Goal: Task Accomplishment & Management: Use online tool/utility

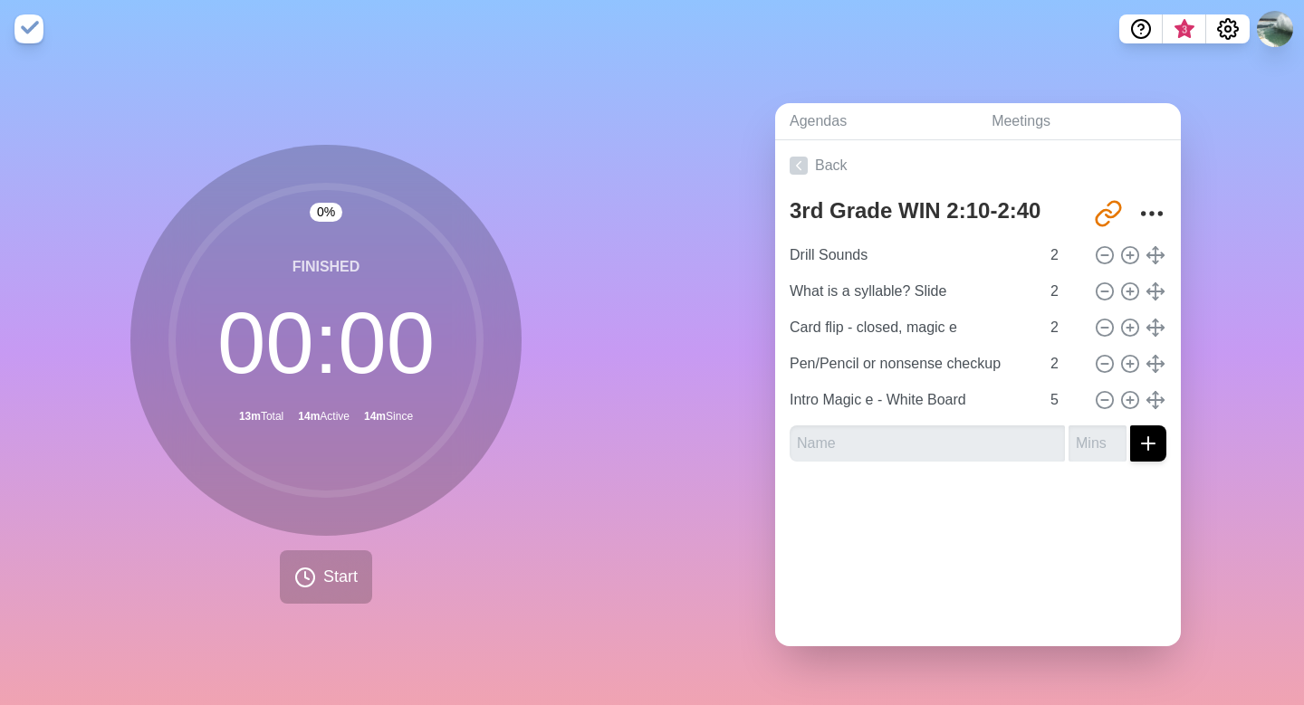
type input "Pen/Pencil or nonsense checkup"
click at [808, 159] on link "Back" at bounding box center [978, 165] width 406 height 51
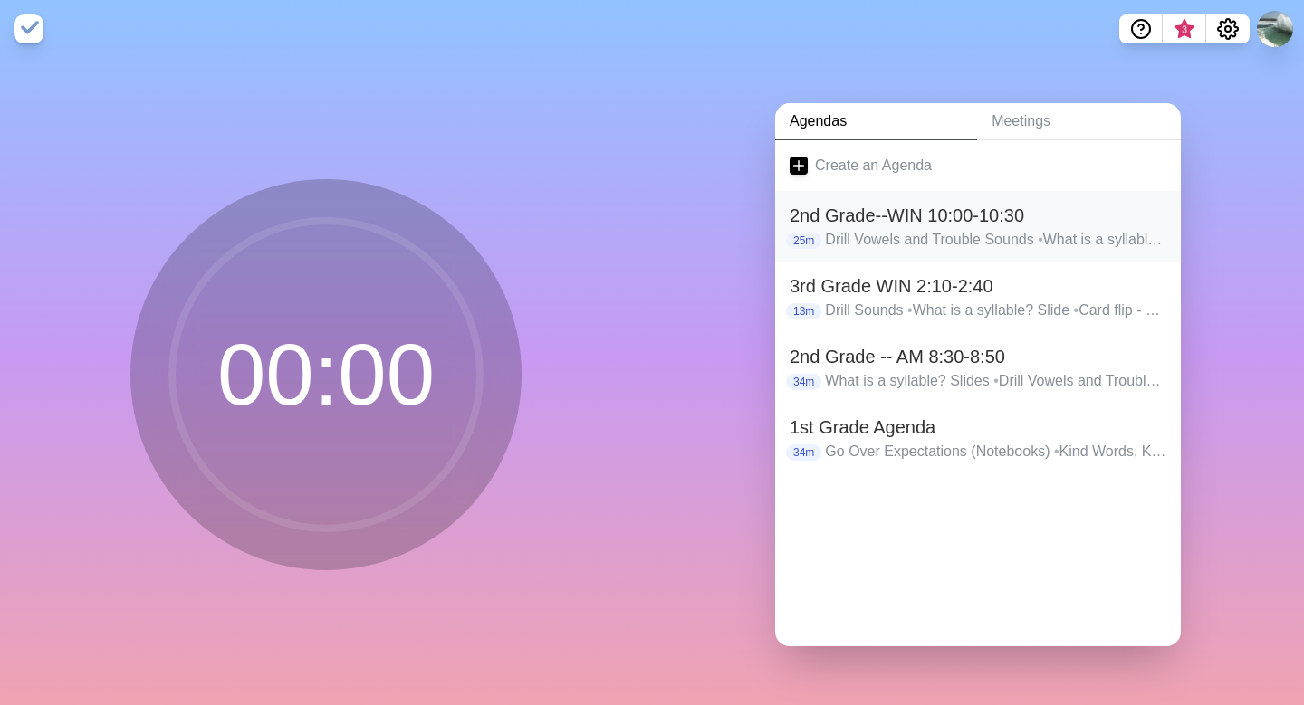
click at [855, 224] on h2 "2nd Grade--WIN 10:00-10:30" at bounding box center [977, 215] width 377 height 27
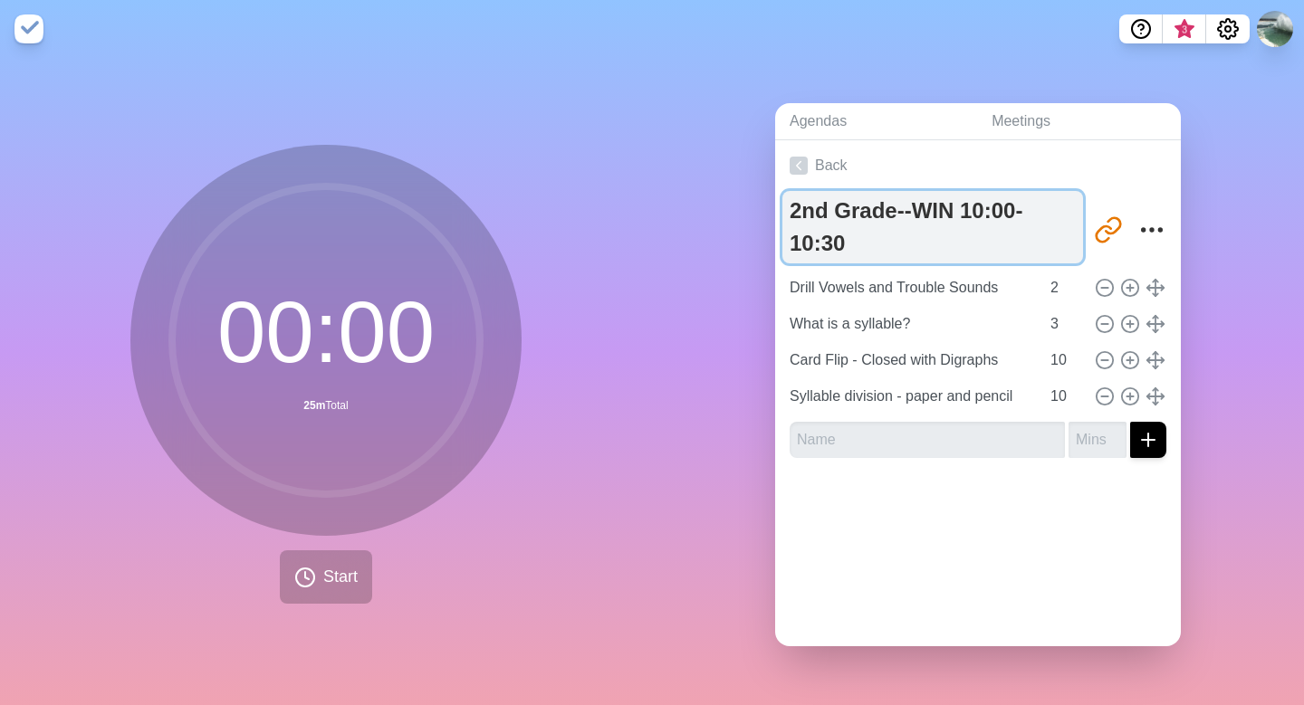
click at [858, 247] on textarea "2nd Grade--WIN 10:00-10:30" at bounding box center [932, 227] width 301 height 72
type textarea "2nd Grade--WIN 10:00-10:30 ([PERSON_NAME] and [PERSON_NAME])"
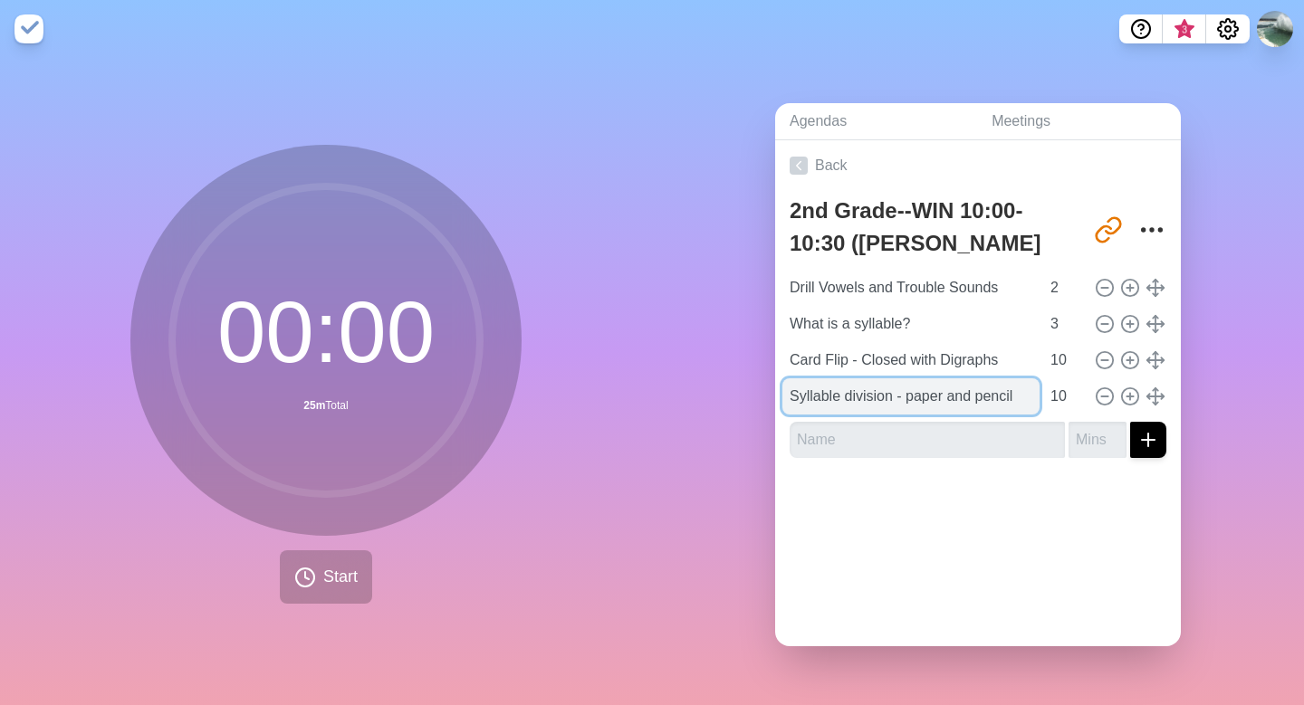
click at [1030, 397] on input "Syllable division - paper and pencil" at bounding box center [910, 396] width 257 height 36
type input "Syllable division - paper and pencil or"
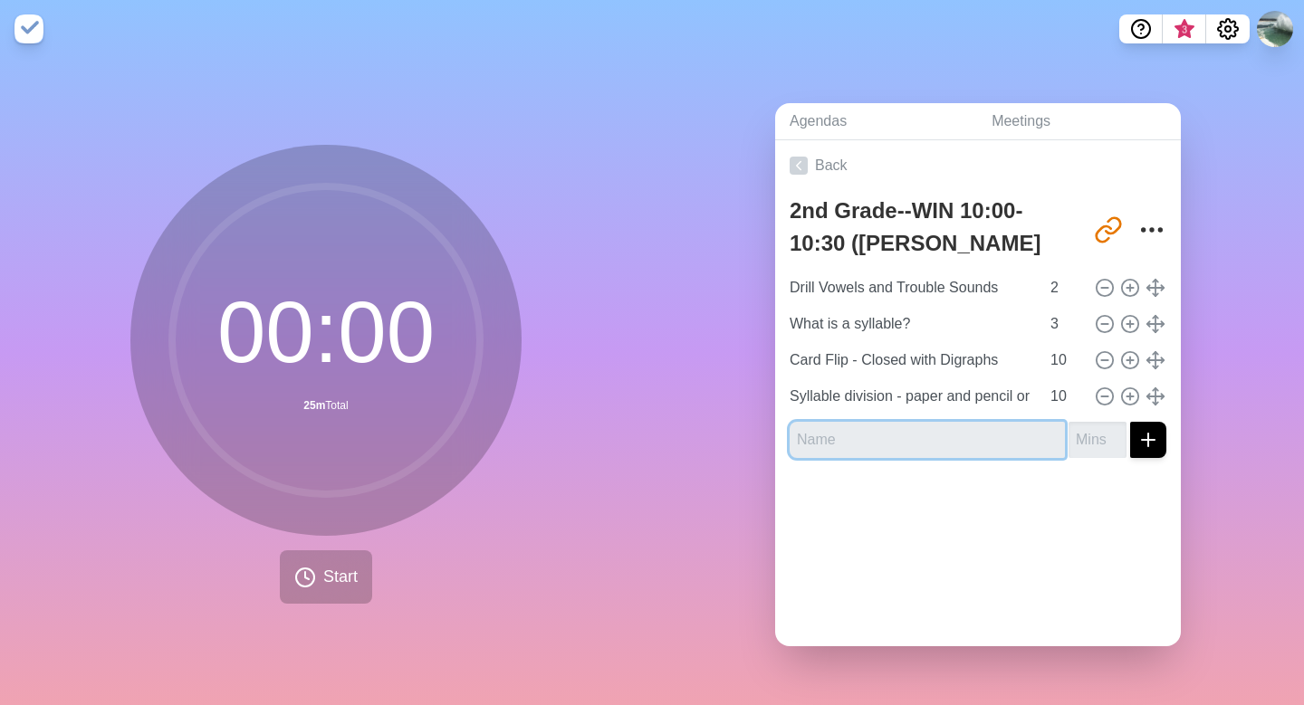
click at [829, 443] on input "text" at bounding box center [926, 440] width 275 height 36
type input "c"
click at [799, 437] on input "CVC and Close" at bounding box center [926, 440] width 275 height 36
click at [902, 438] on input "CVC and Close" at bounding box center [926, 440] width 275 height 36
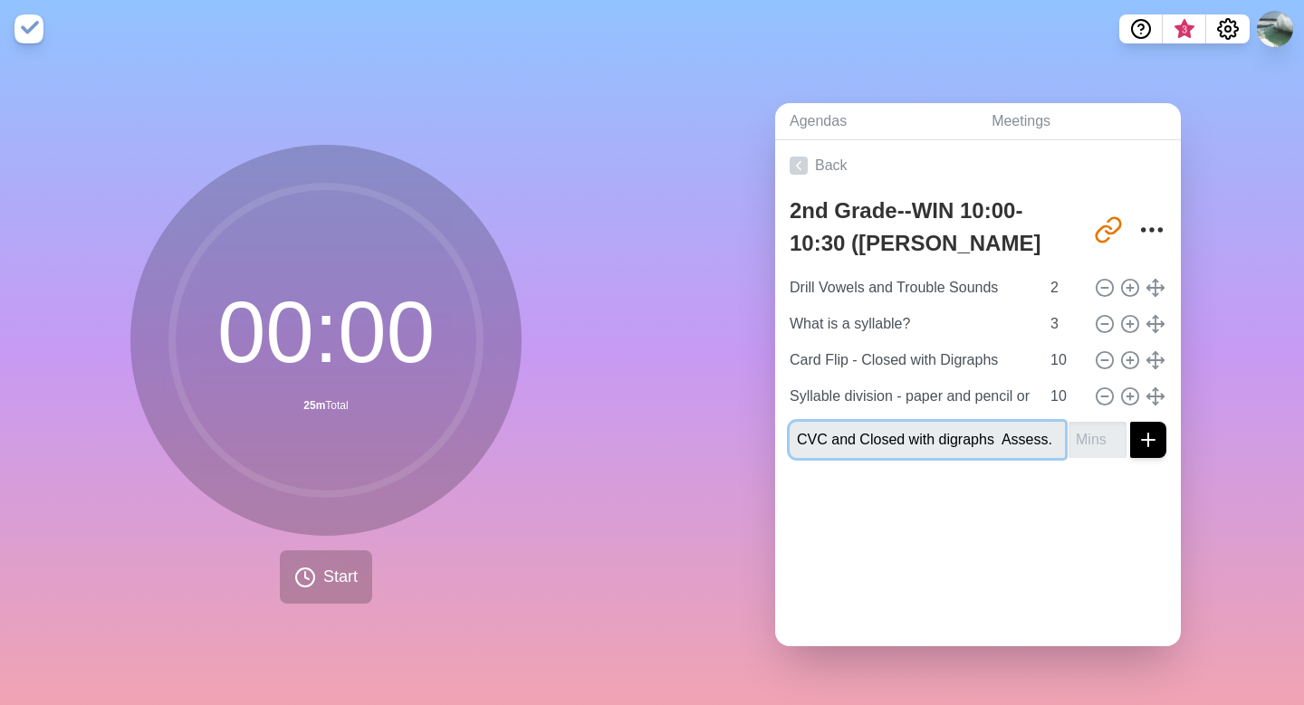
type input "CVC and Closed with digraphs Assess."
click at [1101, 443] on input "number" at bounding box center [1097, 440] width 58 height 36
click at [1067, 396] on input "10" at bounding box center [1064, 396] width 43 height 36
type input "1"
type input "0"
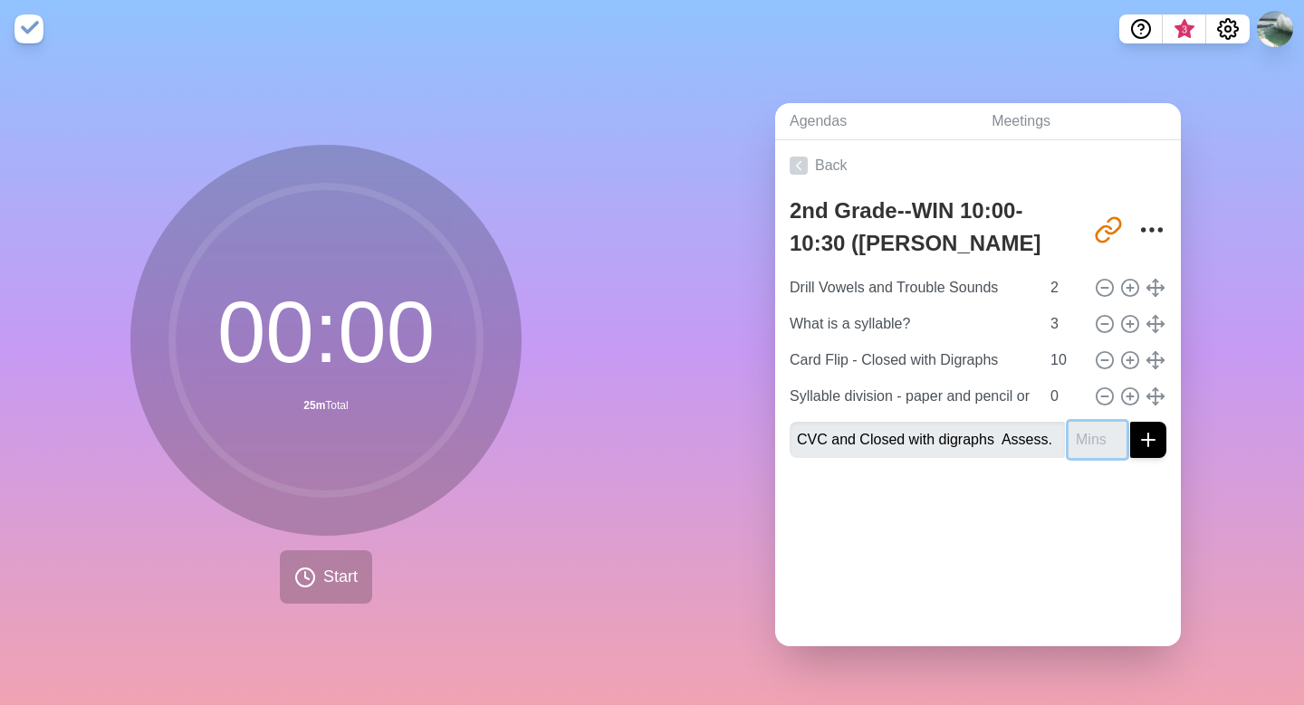
click at [1094, 447] on input "number" at bounding box center [1097, 440] width 58 height 36
type input "10"
click at [1130, 422] on button "submit" at bounding box center [1148, 440] width 36 height 36
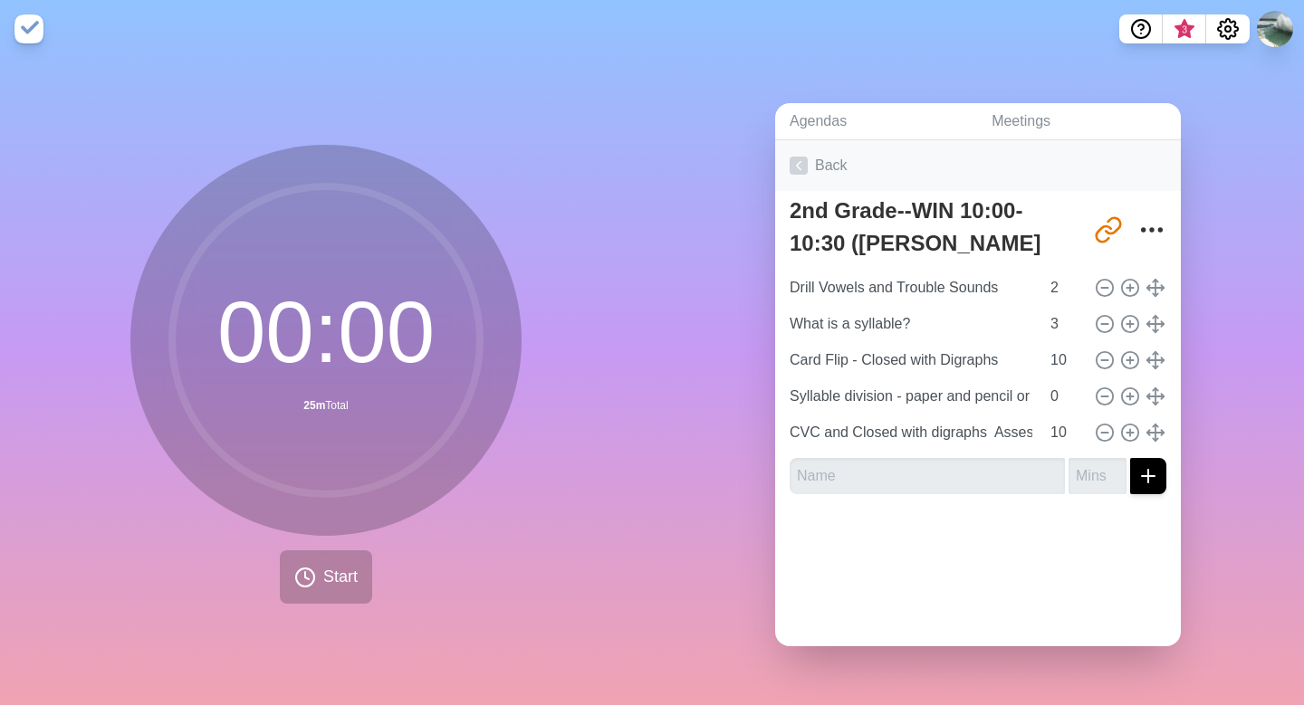
click at [797, 164] on polyline at bounding box center [799, 165] width 5 height 8
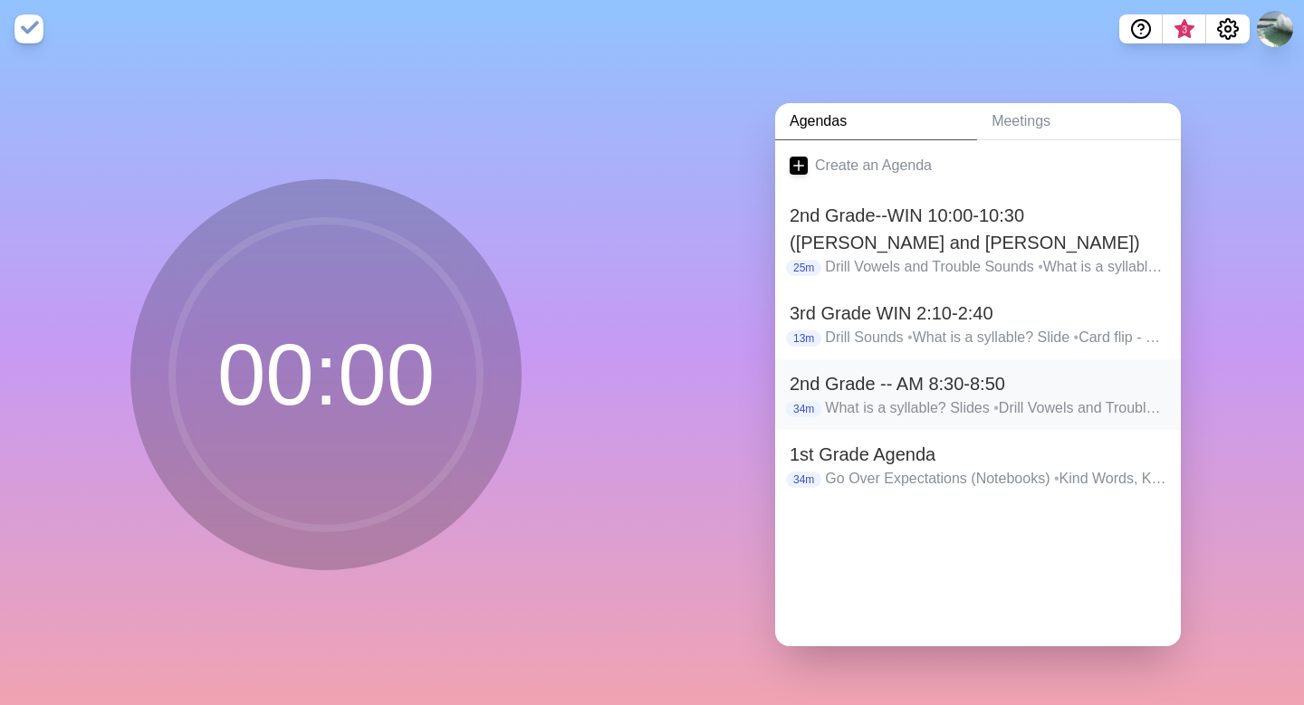
click at [853, 402] on p "What is a syllable? Slides • Drill Vowels and Trouble Sounds • Card Flip - Clos…" at bounding box center [995, 408] width 341 height 22
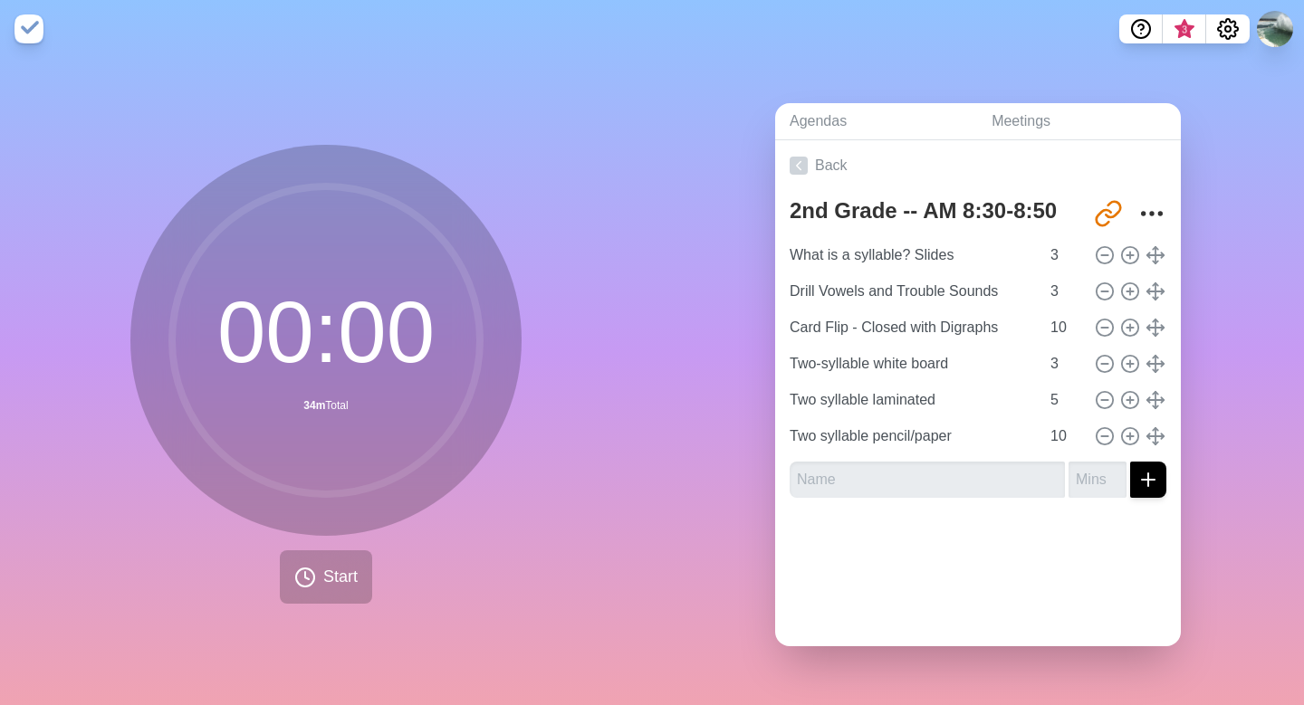
click at [853, 402] on input "Two syllable laminated" at bounding box center [910, 400] width 257 height 36
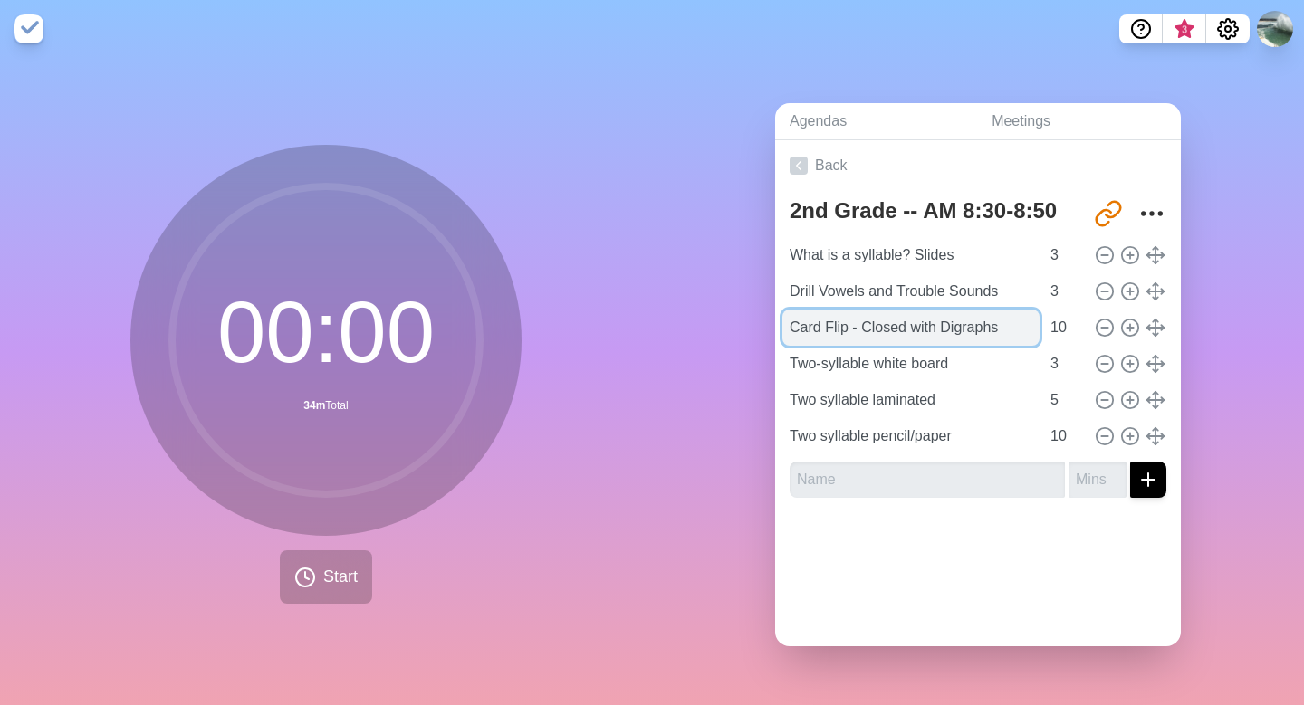
click at [1010, 330] on input "Card Flip - Closed with Digraphs" at bounding box center [910, 328] width 257 height 36
click at [1010, 327] on input "Card Flip - Closed with Digraphs-Door" at bounding box center [910, 328] width 257 height 36
click at [992, 333] on input "Card Flip - Closed with Digraphs-Door" at bounding box center [910, 328] width 257 height 36
click at [863, 327] on input "Card Flip - Closed with Digraphs-Door" at bounding box center [910, 328] width 257 height 36
click at [853, 328] on input "Card Flip -Closed with Digraphs-Door" at bounding box center [910, 328] width 257 height 36
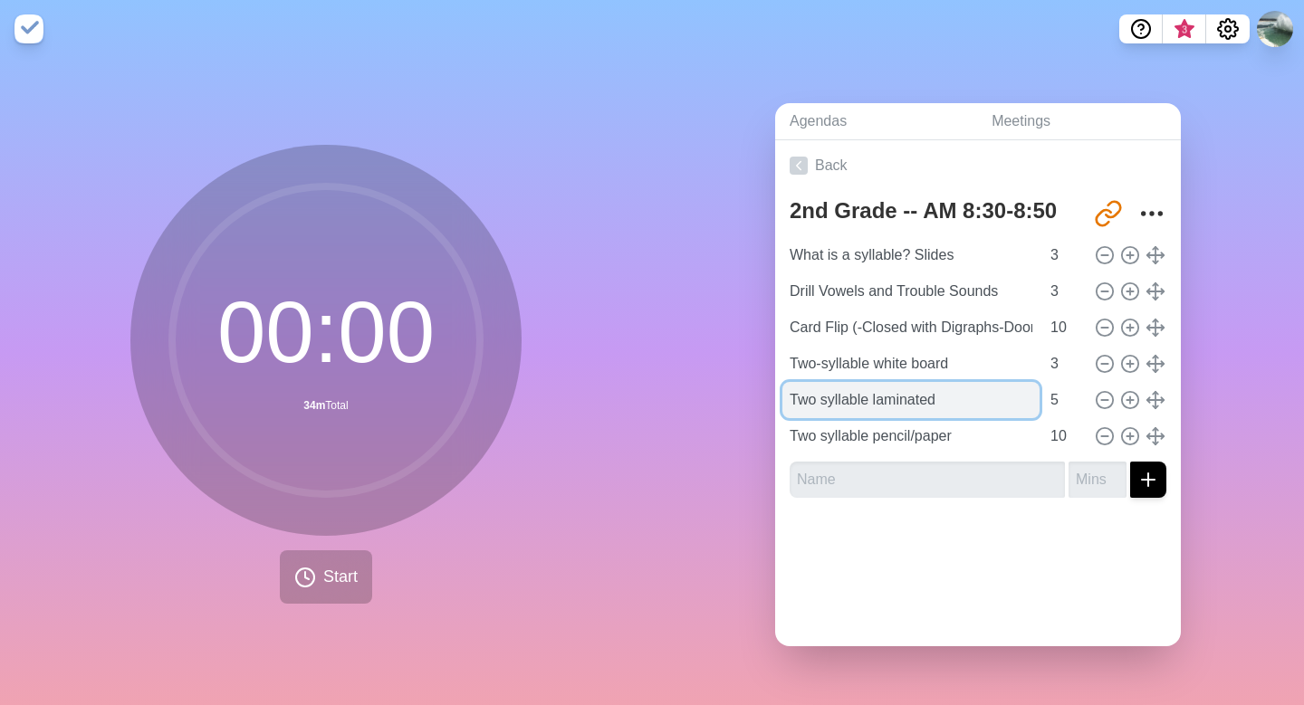
click at [966, 395] on input "Two syllable laminated" at bounding box center [910, 400] width 257 height 36
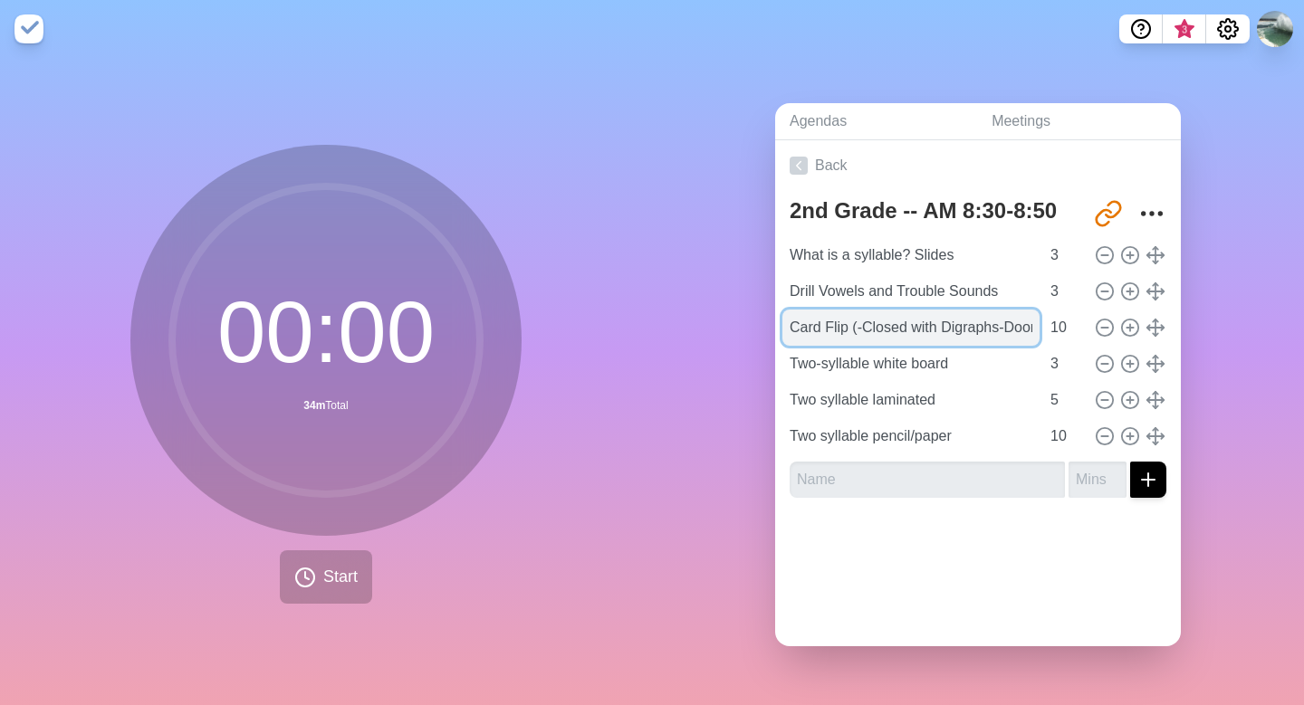
click at [859, 327] on input "Card Flip (-Closed with Digraphs-Door" at bounding box center [910, 328] width 257 height 36
type input "Card Flip-Closed with Digraphs-Door"
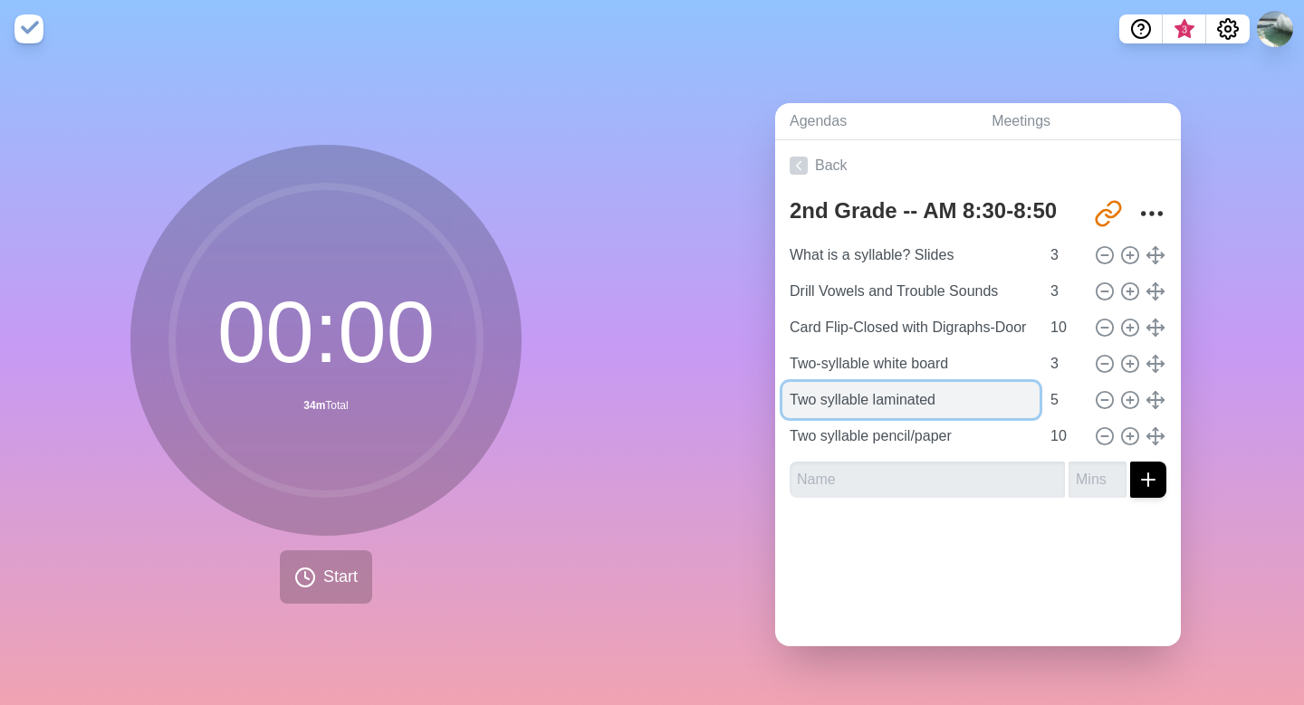
click at [939, 400] on input "Two syllable laminated" at bounding box center [910, 400] width 257 height 36
type input "Two syllable laminated (2 words)"
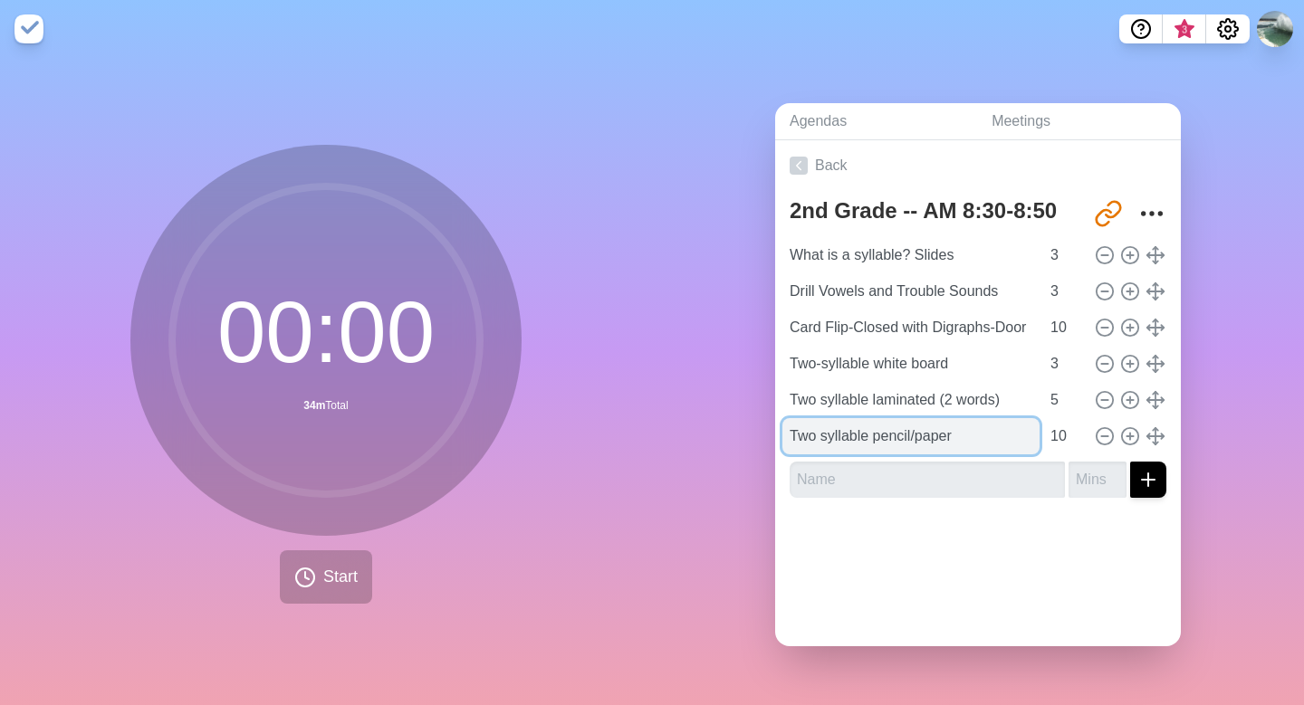
click at [956, 444] on input "Two syllable pencil/paper" at bounding box center [910, 436] width 257 height 36
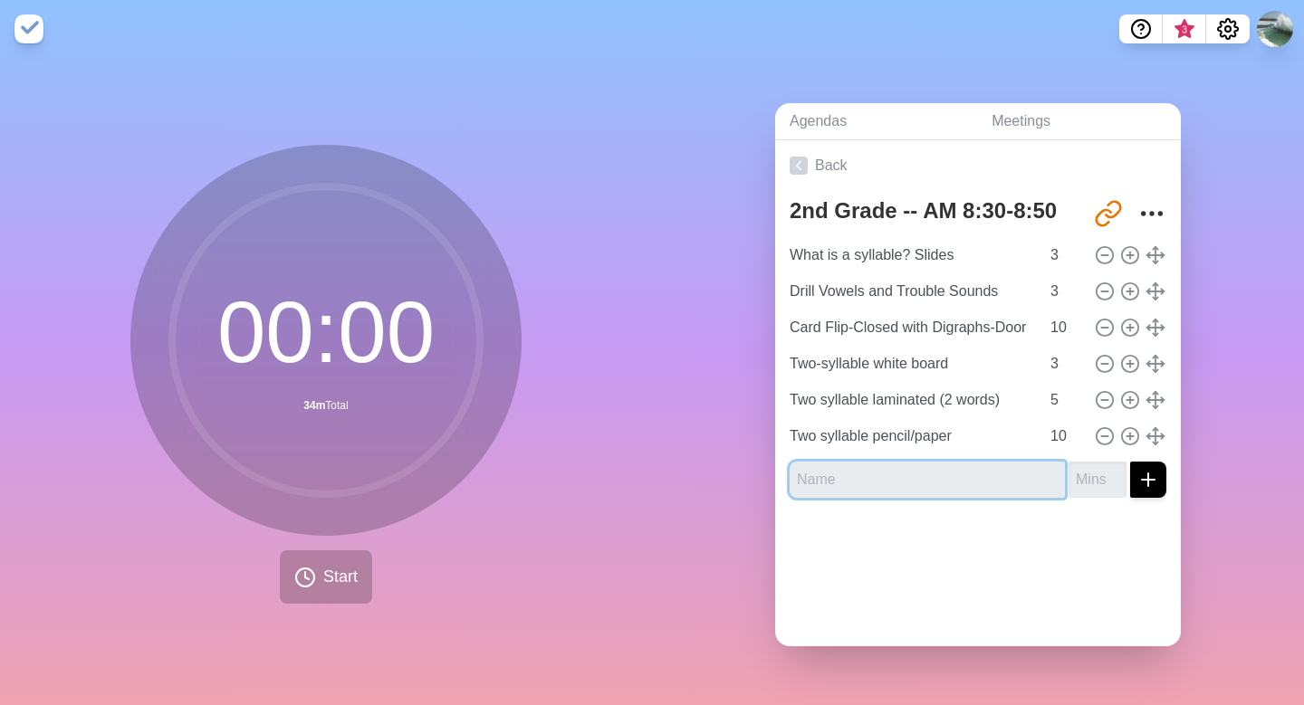
click at [848, 482] on input "text" at bounding box center [926, 480] width 275 height 36
click at [707, 456] on div "Agendas Meetings Back 2nd Grade -- AM 8:30-8:50 [URL][DOMAIN_NAME] What is a sy…" at bounding box center [978, 381] width 652 height 647
